Goal: Information Seeking & Learning: Learn about a topic

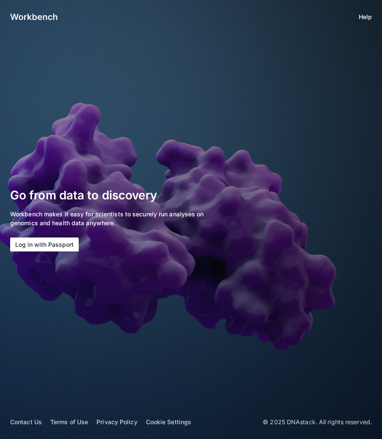
click at [61, 247] on button "Log in with Passport" at bounding box center [44, 244] width 69 height 14
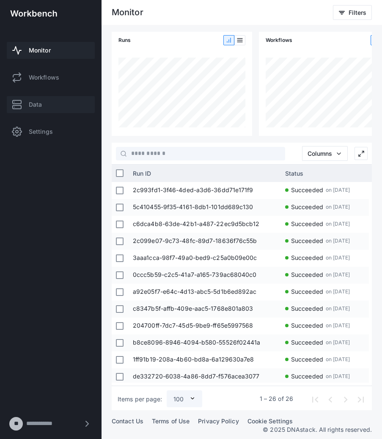
click at [40, 105] on span "Data" at bounding box center [35, 104] width 13 height 8
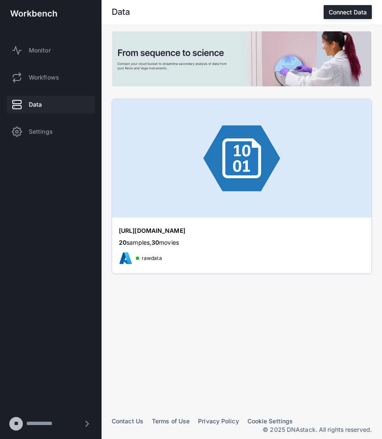
click at [176, 179] on img at bounding box center [241, 158] width 259 height 119
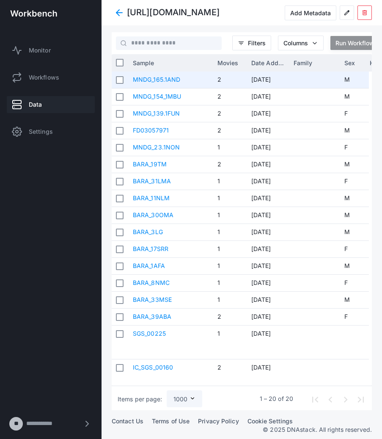
click at [157, 79] on link "MNDG_165.1AND" at bounding box center [156, 79] width 47 height 7
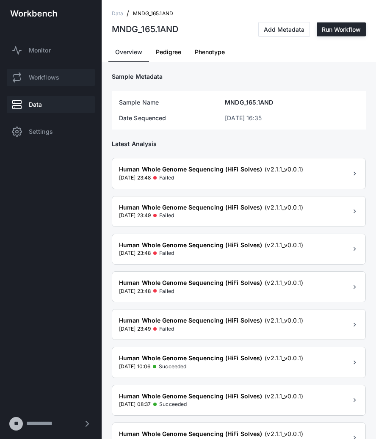
click at [54, 82] on link "Workflows" at bounding box center [51, 77] width 88 height 17
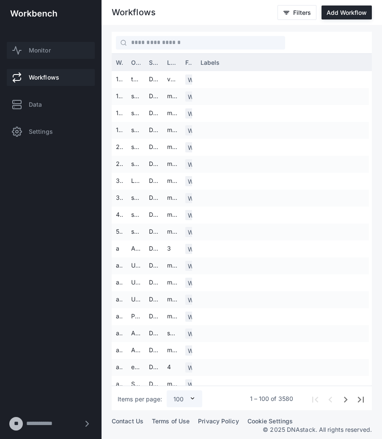
click at [52, 51] on link "Monitor" at bounding box center [51, 50] width 88 height 17
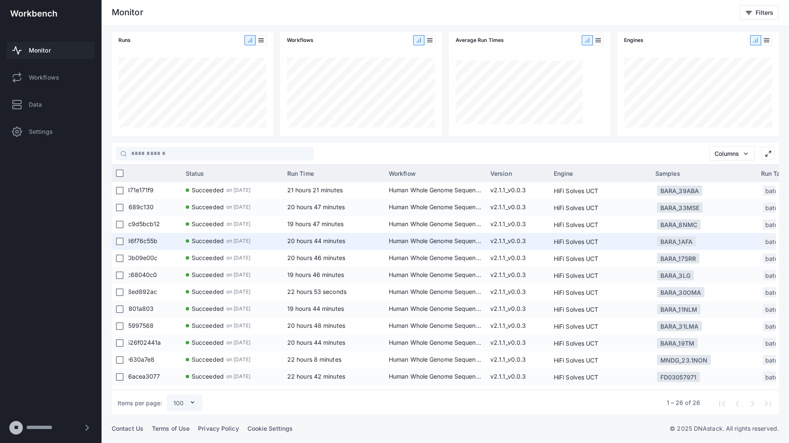
scroll to position [0, 141]
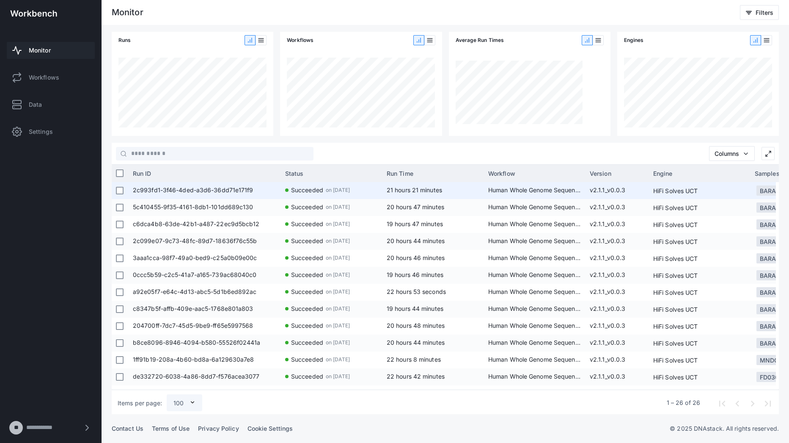
click at [230, 188] on span "2c993fd1-3f46-4ded-a3d6-36dd71e171f9" at bounding box center [205, 190] width 144 height 17
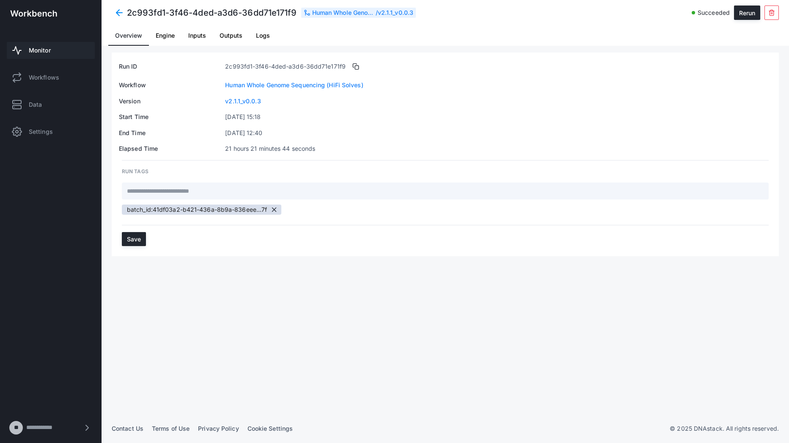
click at [202, 33] on span "Inputs" at bounding box center [197, 36] width 18 height 6
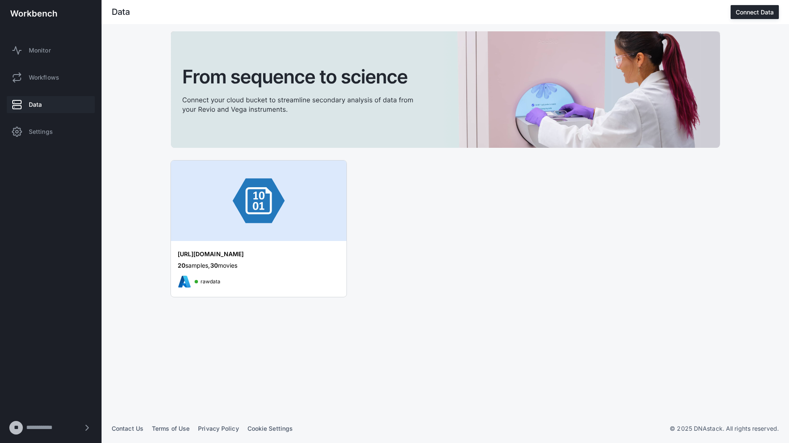
drag, startPoint x: 262, startPoint y: 254, endPoint x: 138, endPoint y: 270, distance: 124.2
click at [138, 270] on div "https://uct502291182241ea.blob.core.windows.net/rawdata 20 samples, 30 movies r…" at bounding box center [445, 222] width 667 height 383
click at [221, 254] on div "[URL][DOMAIN_NAME]" at bounding box center [250, 254] width 144 height 8
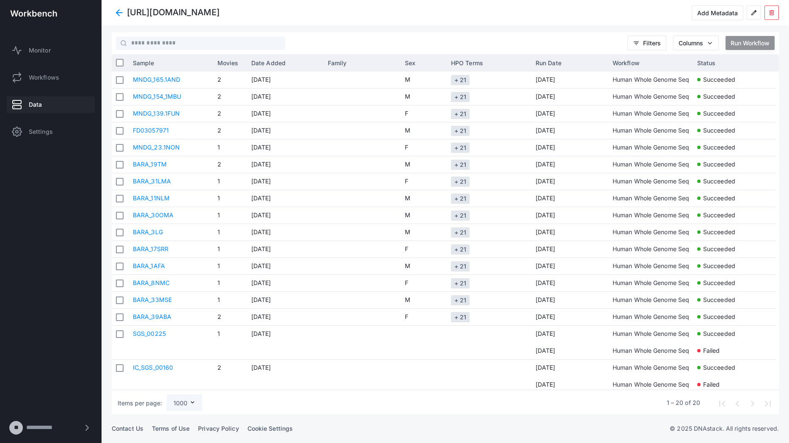
drag, startPoint x: 128, startPoint y: 12, endPoint x: 373, endPoint y: -1, distance: 245.0
click at [373, 0] on html "https://uct502291182241ea.blob.core.windows.net/rawdata Add Metadata edit delet…" at bounding box center [394, 221] width 789 height 443
copy div "https://uct502291182241ea.blob.core.windows.net/rawdata"
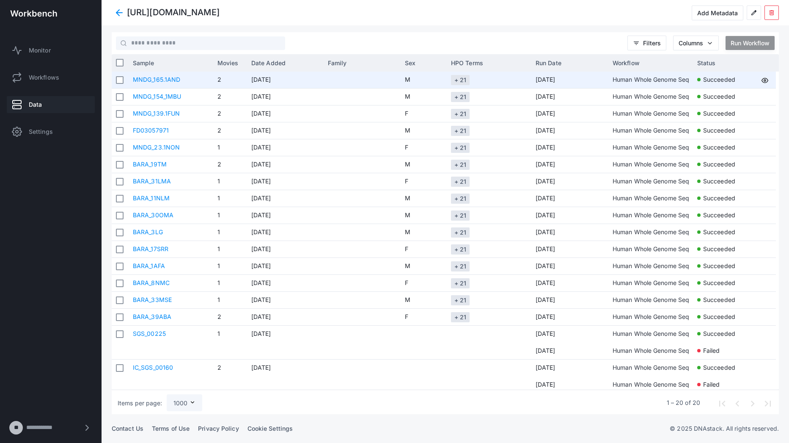
click at [165, 82] on link "MNDG_165.1AND" at bounding box center [156, 79] width 47 height 7
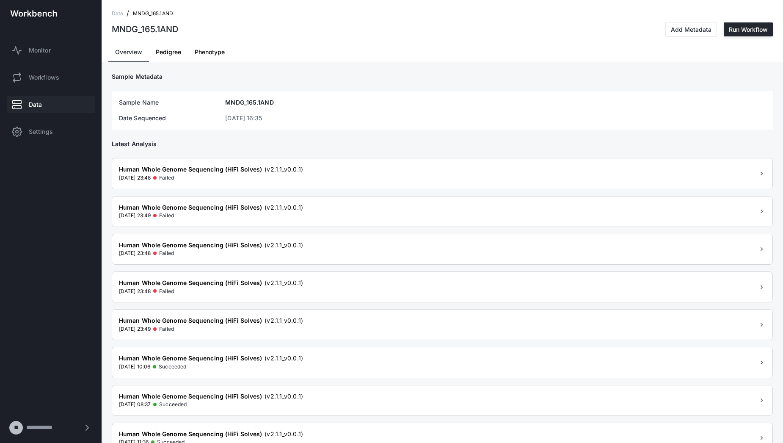
click at [162, 54] on span "Pedigree" at bounding box center [168, 52] width 25 height 6
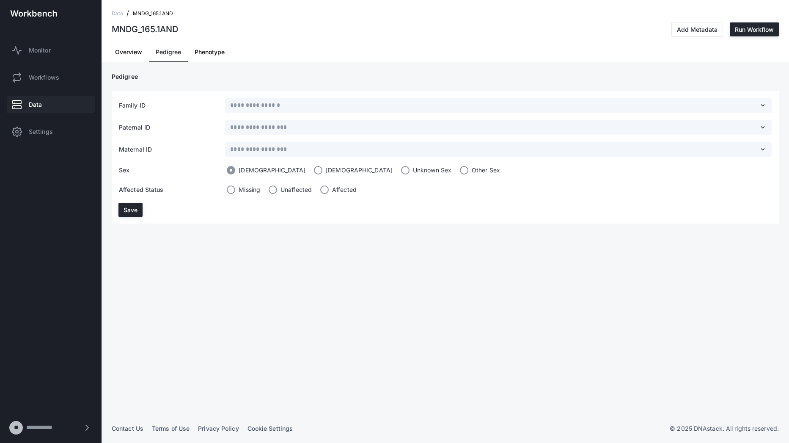
click at [206, 51] on span "Phenotype" at bounding box center [210, 52] width 30 height 6
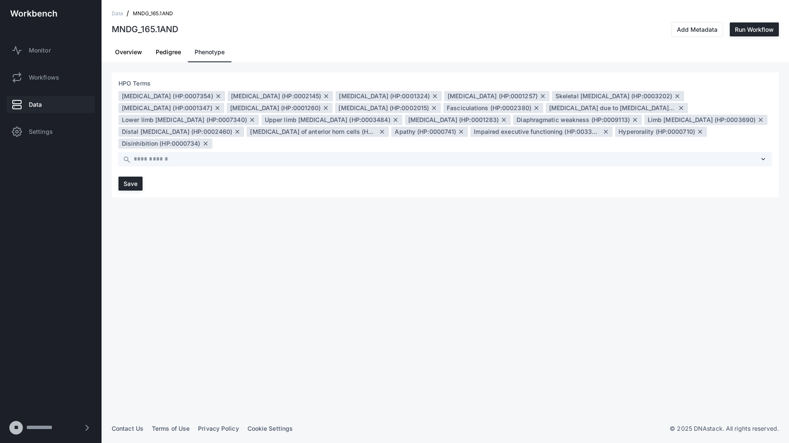
click at [123, 49] on span "Overview" at bounding box center [128, 52] width 27 height 6
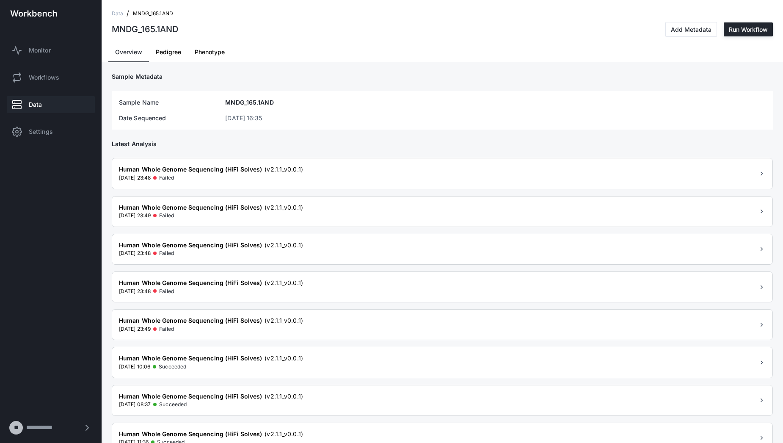
click at [118, 11] on span "Data" at bounding box center [117, 13] width 11 height 8
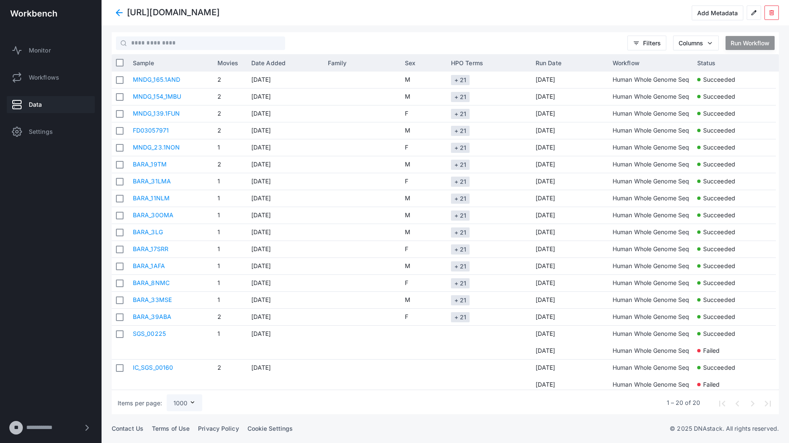
drag, startPoint x: 129, startPoint y: 10, endPoint x: 371, endPoint y: 15, distance: 242.6
click at [371, 15] on div "https://uct502291182241ea.blob.core.windows.net/rawdata Add Metadata edit delete" at bounding box center [445, 12] width 667 height 15
copy div "https://uct502291182241ea.blob.core.windows.net/rawdata"
